Goal: Information Seeking & Learning: Check status

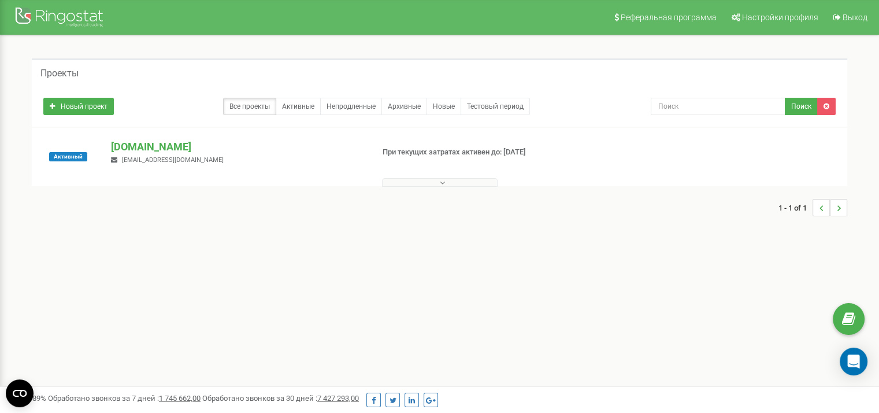
click at [446, 175] on div at bounding box center [440, 180] width 810 height 12
click at [444, 179] on icon at bounding box center [442, 183] width 5 height 8
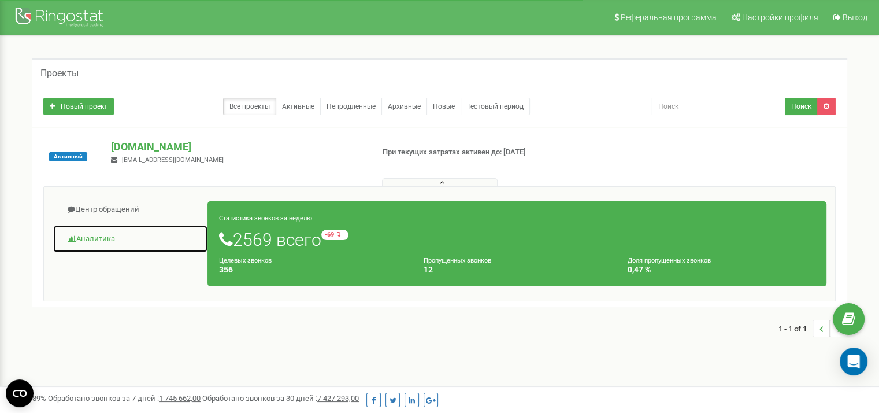
click at [104, 238] on link "Аналитика" at bounding box center [131, 239] width 156 height 28
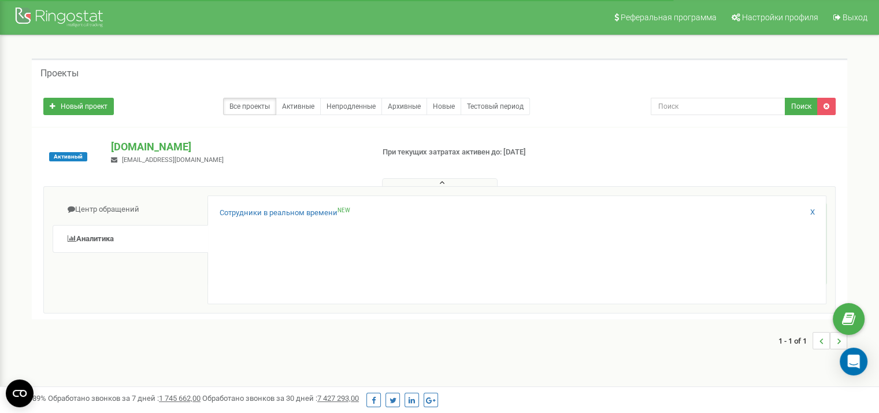
click at [317, 206] on div "Сотрудники в реальном времени NEW X" at bounding box center [517, 249] width 619 height 109
click at [317, 211] on link "Сотрудники в реальном времени NEW" at bounding box center [285, 213] width 131 height 11
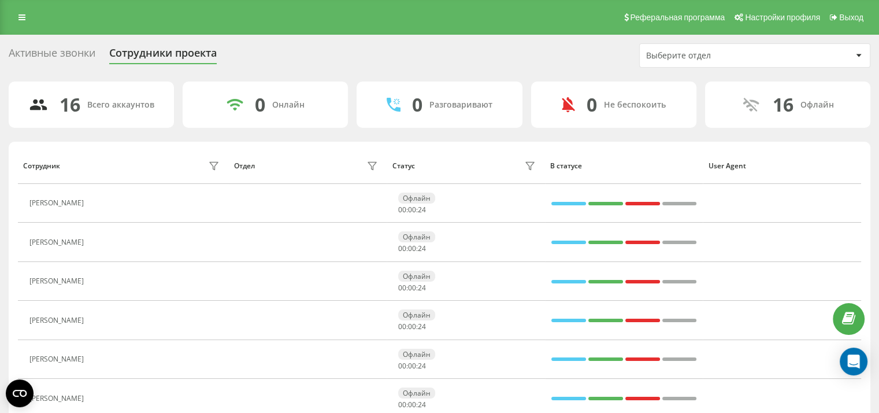
scroll to position [435, 0]
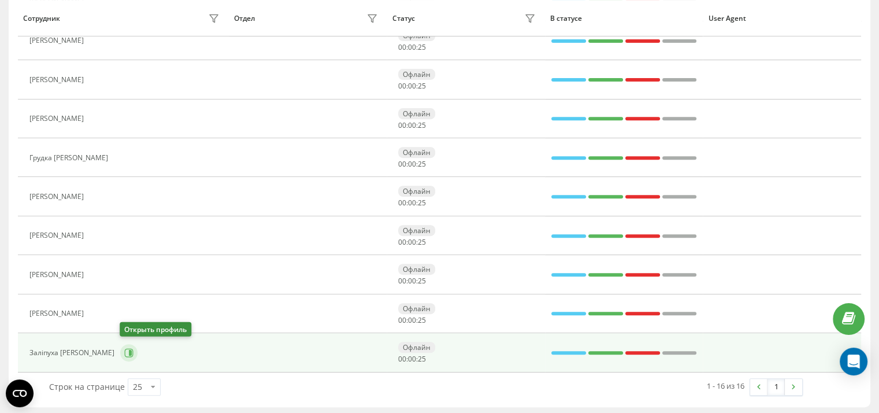
click at [126, 357] on button at bounding box center [128, 352] width 17 height 17
